Goal: Check status: Check status

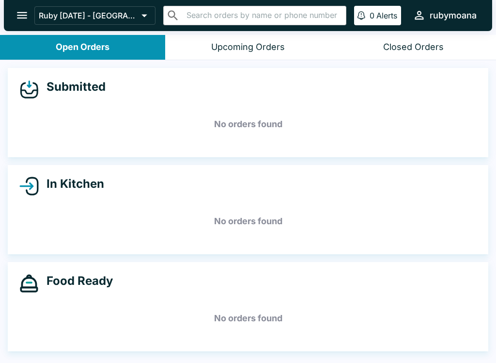
click at [428, 46] on div "Closed Orders" at bounding box center [413, 47] width 61 height 11
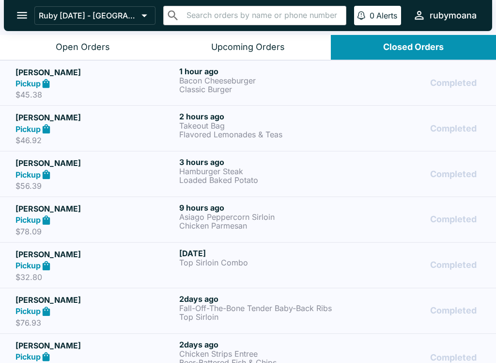
click at [304, 172] on p "Hamburger Steak" at bounding box center [259, 171] width 160 height 9
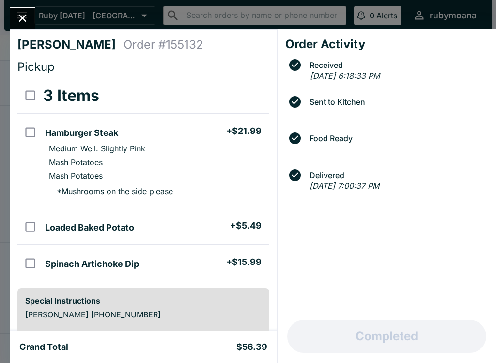
click at [33, 21] on button "Close" at bounding box center [22, 18] width 25 height 21
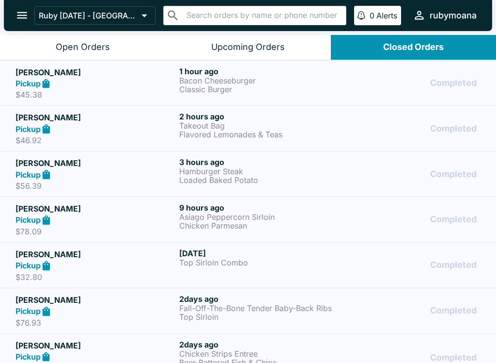
click at [290, 136] on p "Flavored Lemonades & Teas" at bounding box center [259, 134] width 160 height 9
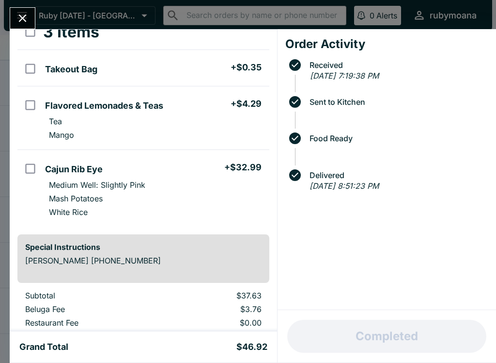
scroll to position [52, 0]
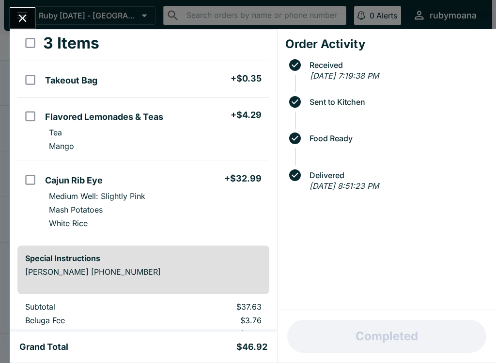
click at [25, 16] on icon "Close" at bounding box center [23, 19] width 8 height 8
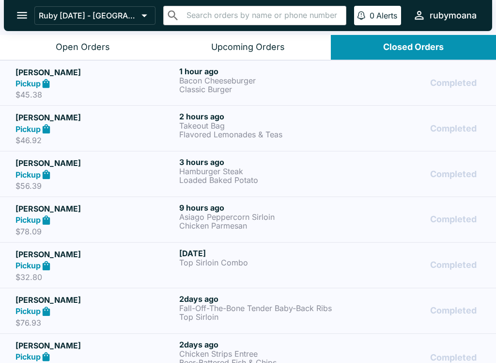
click at [289, 87] on p "Classic Burger" at bounding box center [259, 89] width 160 height 9
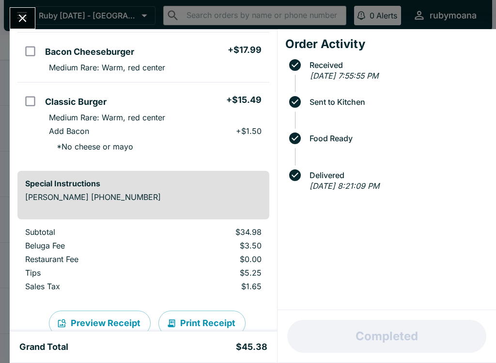
scroll to position [80, 0]
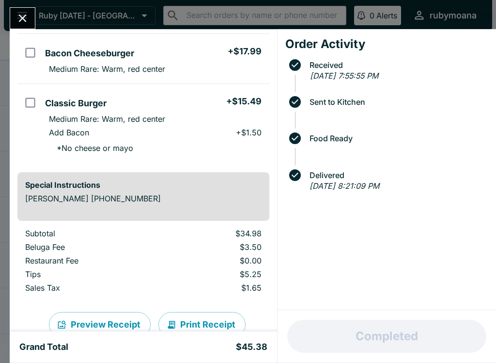
click at [33, 15] on button "Close" at bounding box center [22, 18] width 25 height 21
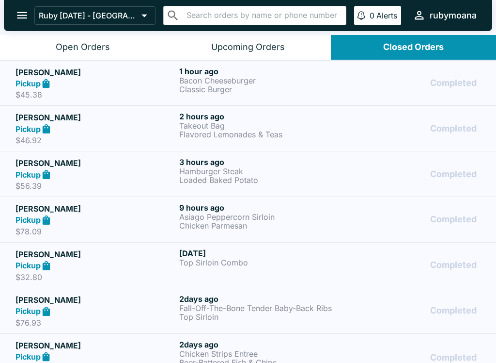
click at [78, 42] on div "Open Orders" at bounding box center [83, 47] width 54 height 11
